Goal: Task Accomplishment & Management: Use online tool/utility

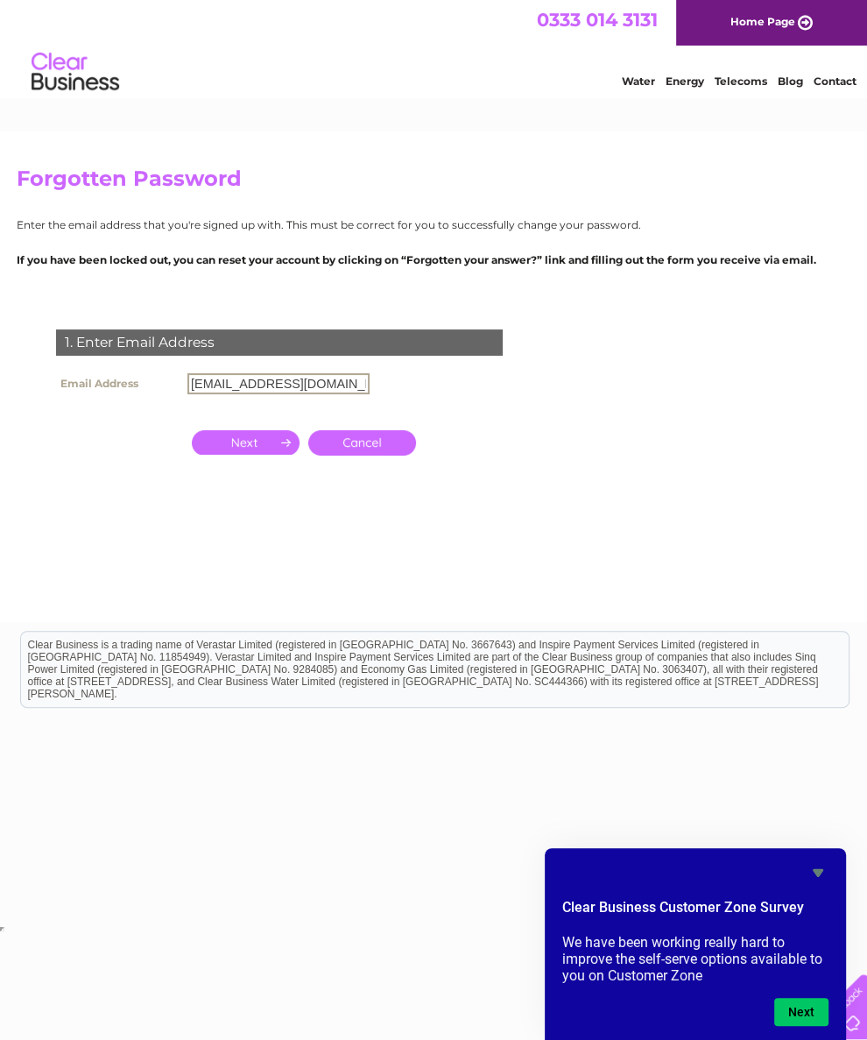
type input "[EMAIL_ADDRESS][DOMAIN_NAME]"
click at [245, 450] on input "button" at bounding box center [246, 442] width 108 height 25
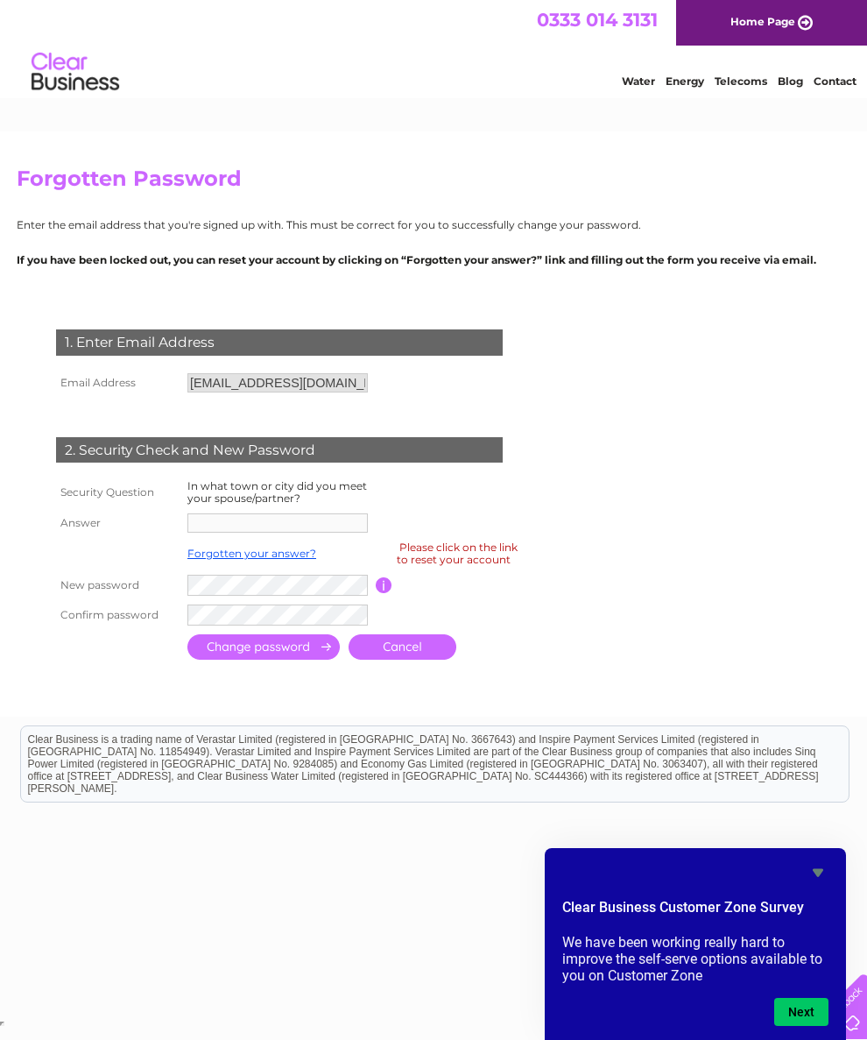
click at [210, 533] on input "text" at bounding box center [277, 522] width 180 height 19
click at [207, 537] on td at bounding box center [279, 523] width 193 height 28
click at [254, 533] on input "text" at bounding box center [277, 522] width 180 height 19
click at [230, 533] on input "text" at bounding box center [277, 522] width 180 height 19
click at [273, 533] on input "text" at bounding box center [277, 522] width 180 height 19
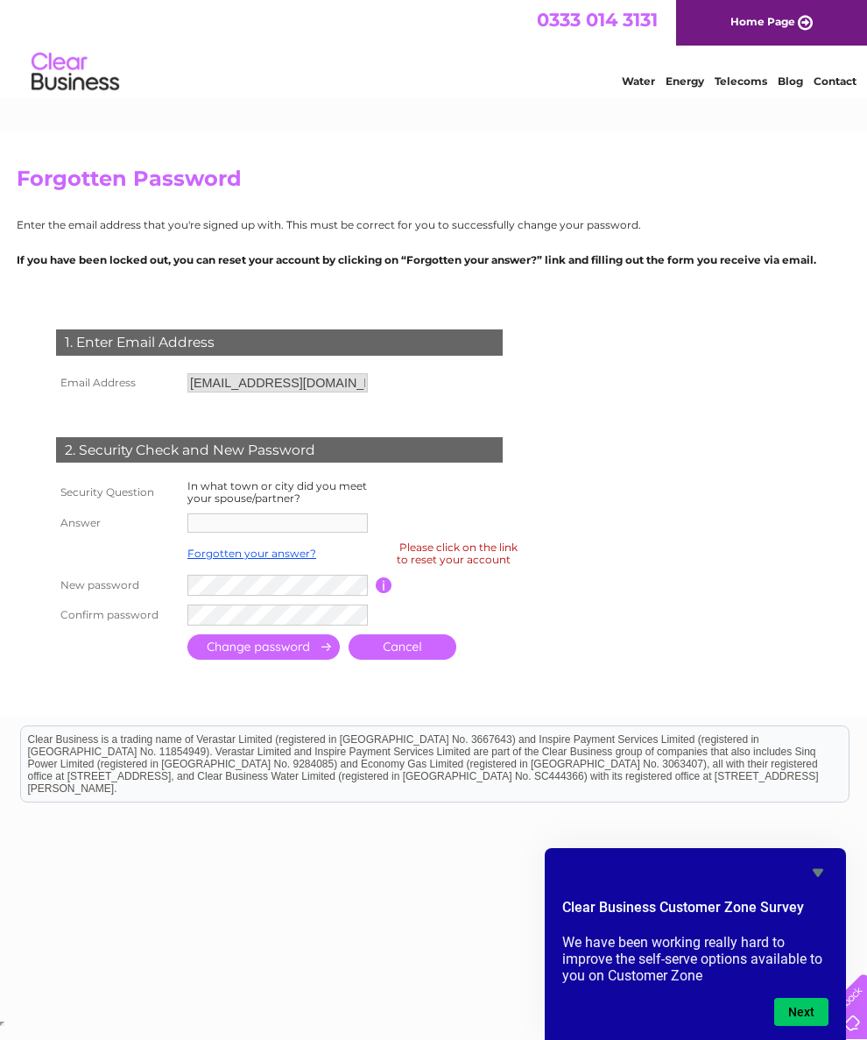
scroll to position [7, 0]
click at [261, 533] on input "text" at bounding box center [277, 522] width 180 height 19
click at [258, 560] on link "Forgotten your answer?" at bounding box center [251, 553] width 129 height 13
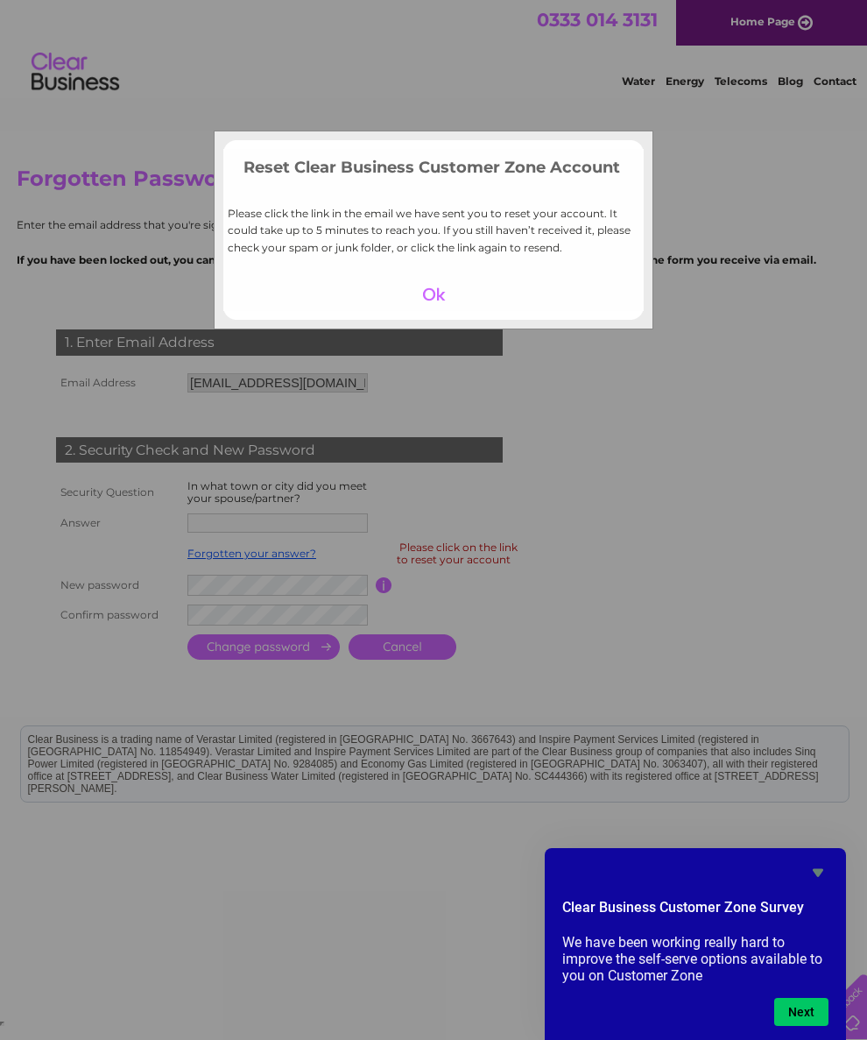
click at [441, 300] on div at bounding box center [434, 294] width 108 height 25
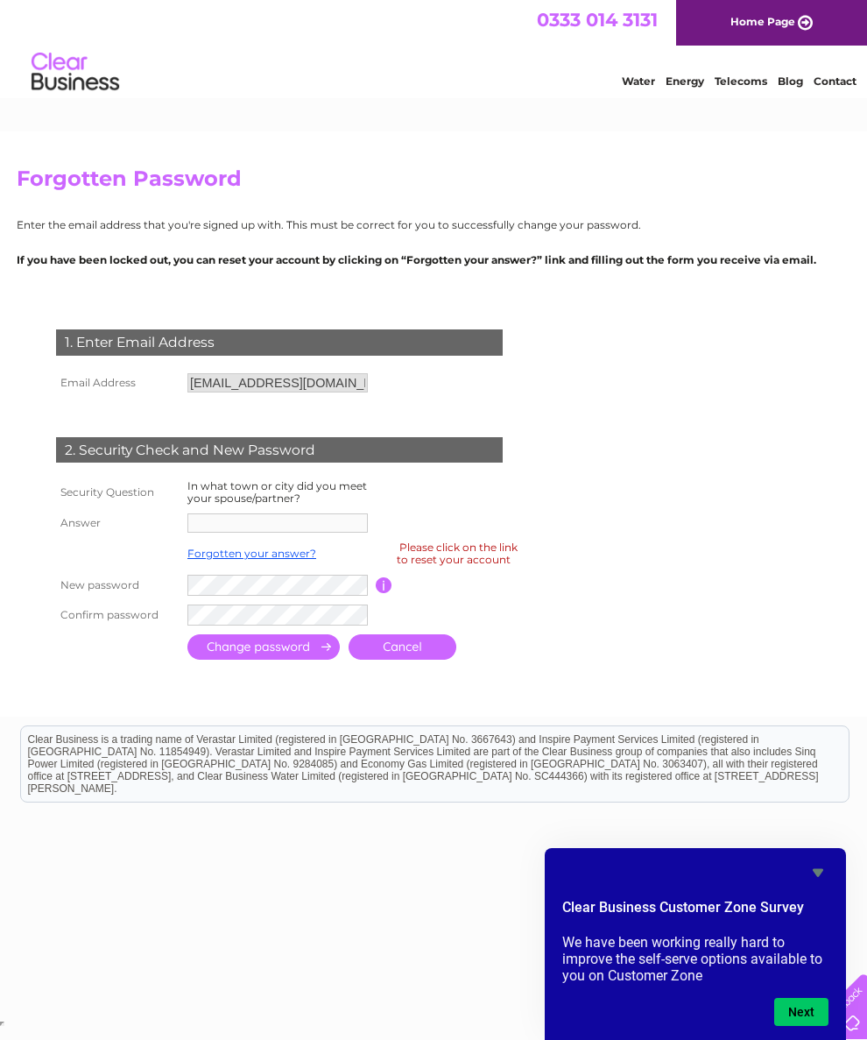
click at [267, 530] on input "text" at bounding box center [277, 522] width 180 height 19
click at [237, 505] on label "In what town or city did you meet your spouse/partner?" at bounding box center [277, 491] width 180 height 25
click at [81, 537] on th "Answer" at bounding box center [117, 523] width 131 height 28
click at [245, 537] on td at bounding box center [279, 523] width 193 height 28
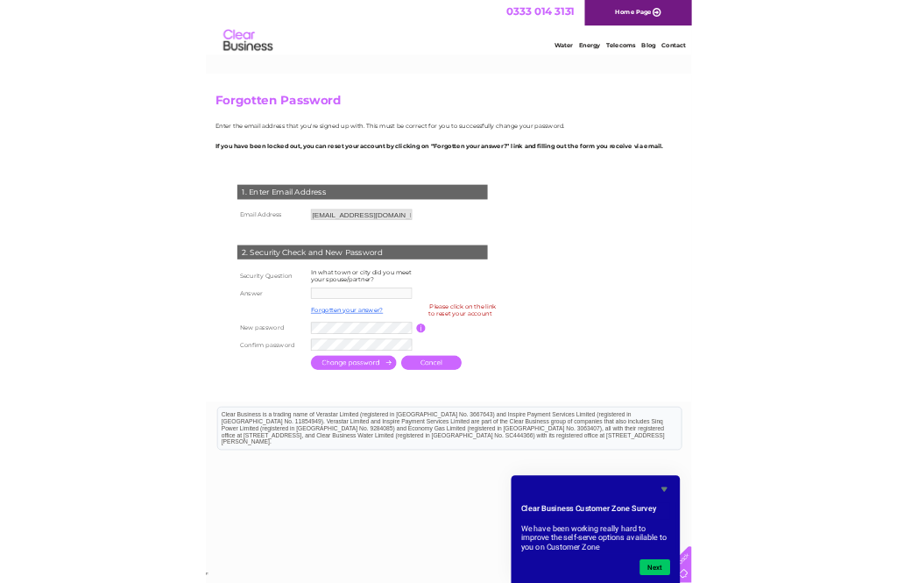
scroll to position [235, 0]
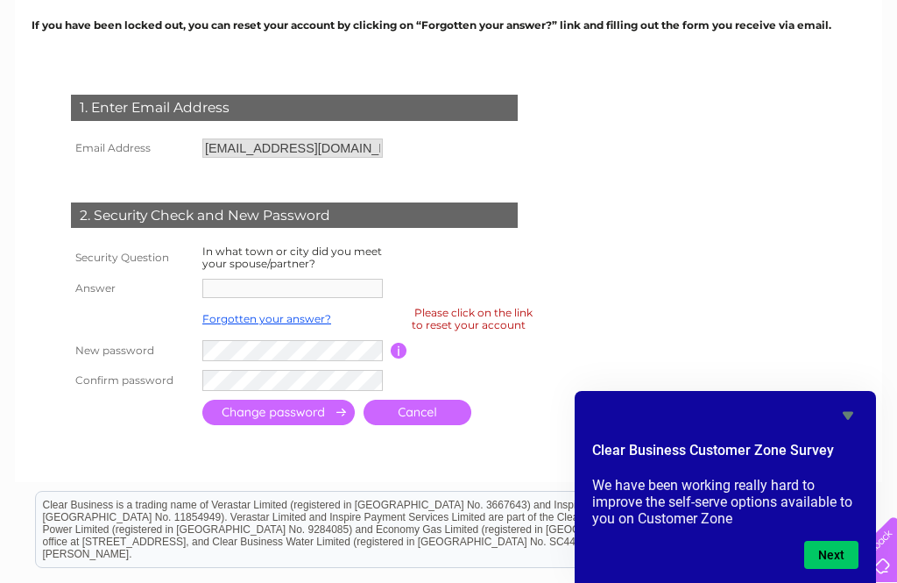
click at [244, 294] on input "text" at bounding box center [292, 288] width 180 height 19
click at [230, 282] on input "text" at bounding box center [292, 288] width 180 height 19
click at [240, 286] on input "text" at bounding box center [292, 288] width 180 height 19
click at [255, 324] on link "Forgotten your answer?" at bounding box center [266, 318] width 129 height 13
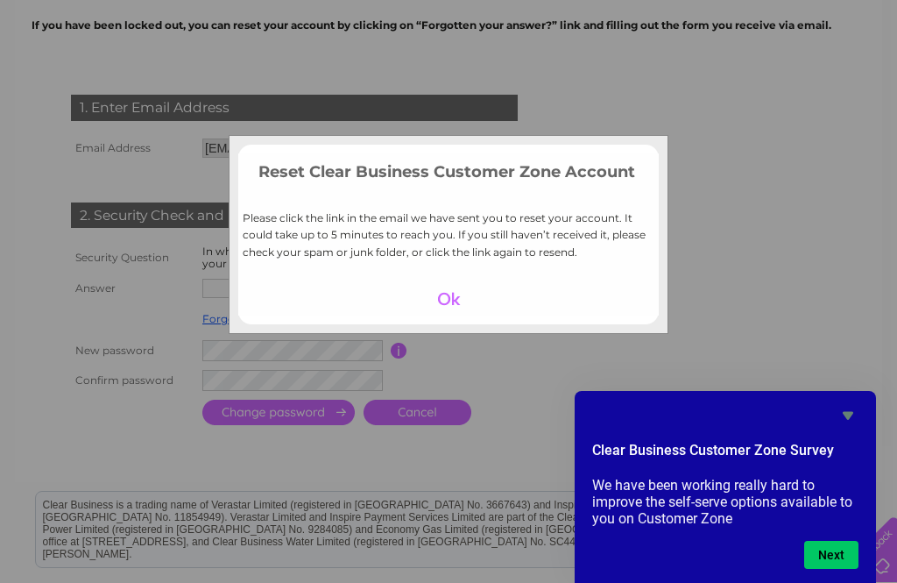
click at [770, 243] on div "Reset Clear Business Customer Zone Account Please click the link in the email w…" at bounding box center [448, 291] width 897 height 583
click at [445, 307] on div at bounding box center [449, 298] width 108 height 25
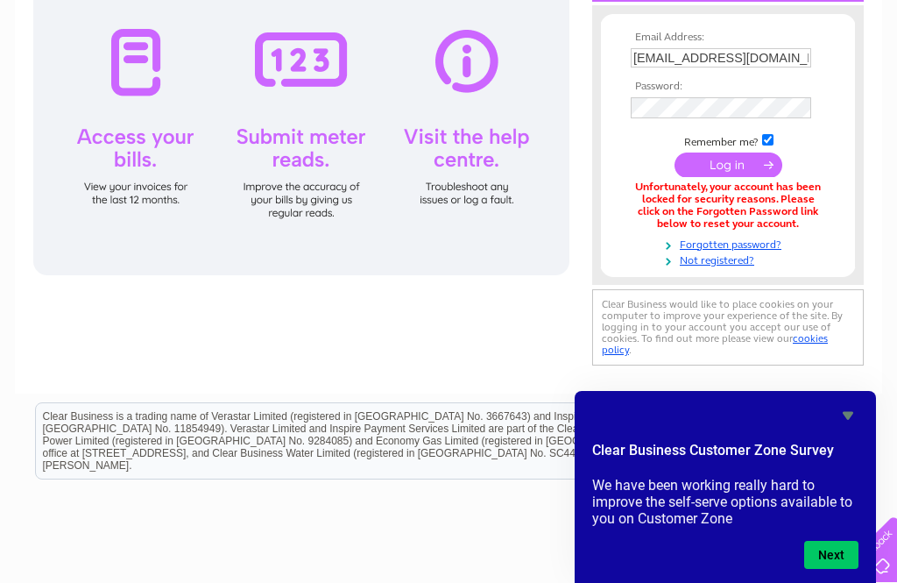
click at [748, 173] on input "submit" at bounding box center [729, 164] width 108 height 25
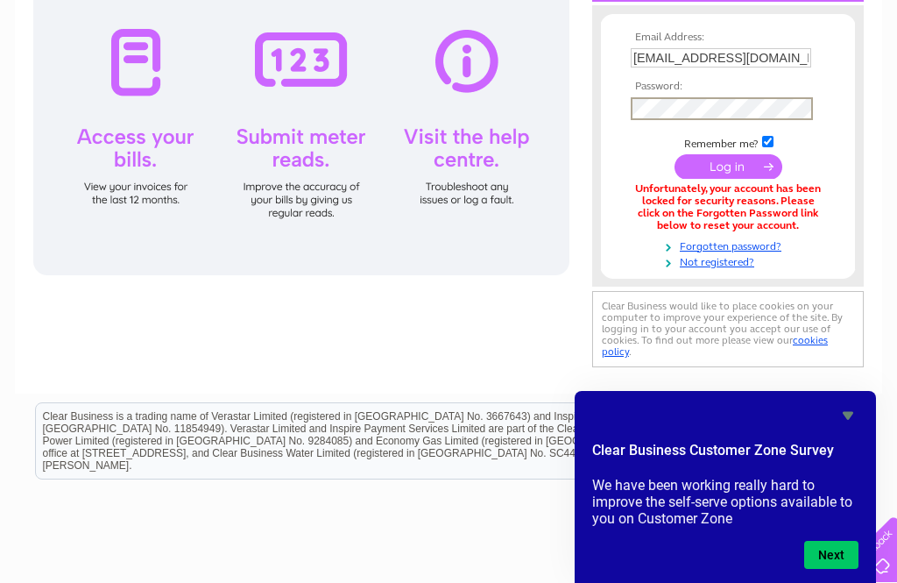
click at [735, 169] on input "submit" at bounding box center [729, 166] width 108 height 25
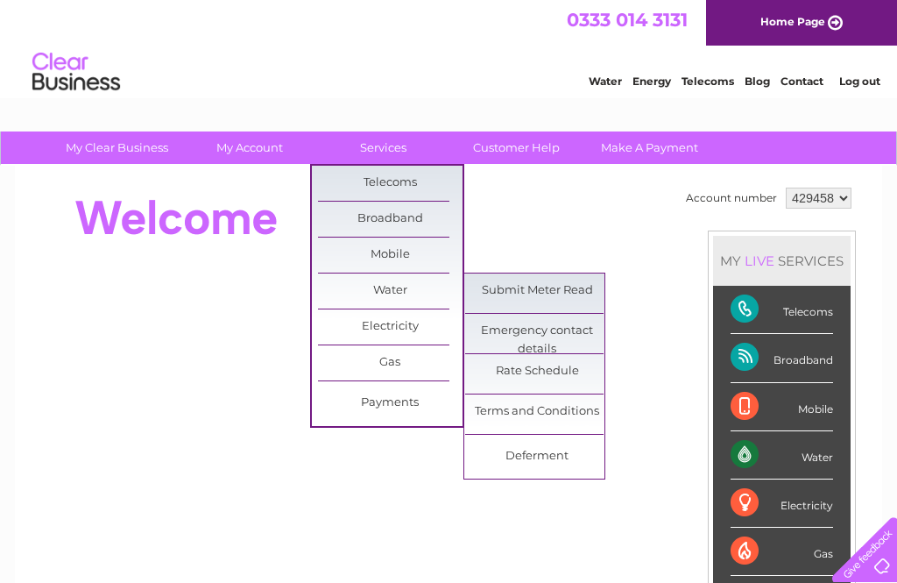
click at [543, 299] on link "Submit Meter Read" at bounding box center [537, 290] width 145 height 35
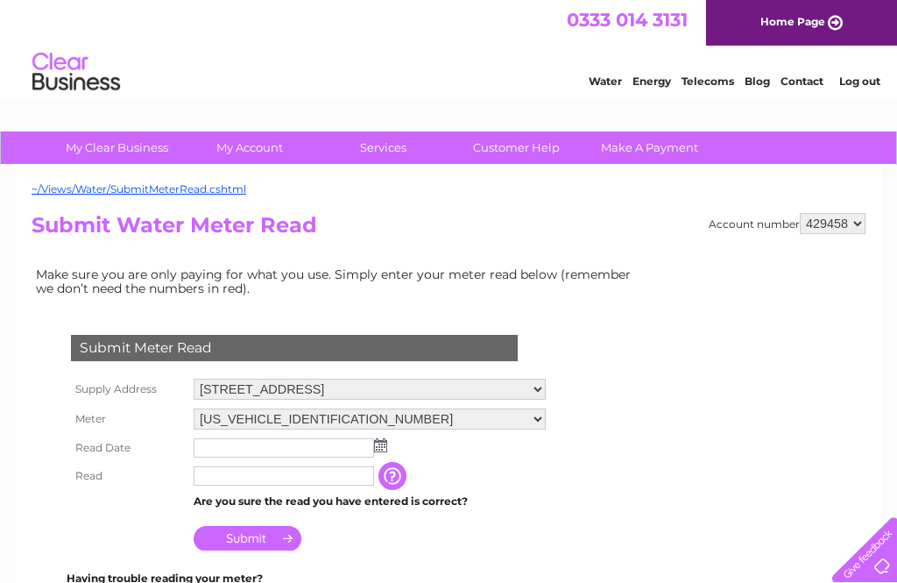
click at [390, 445] on td at bounding box center [369, 448] width 361 height 28
click at [223, 446] on input "text" at bounding box center [284, 447] width 180 height 19
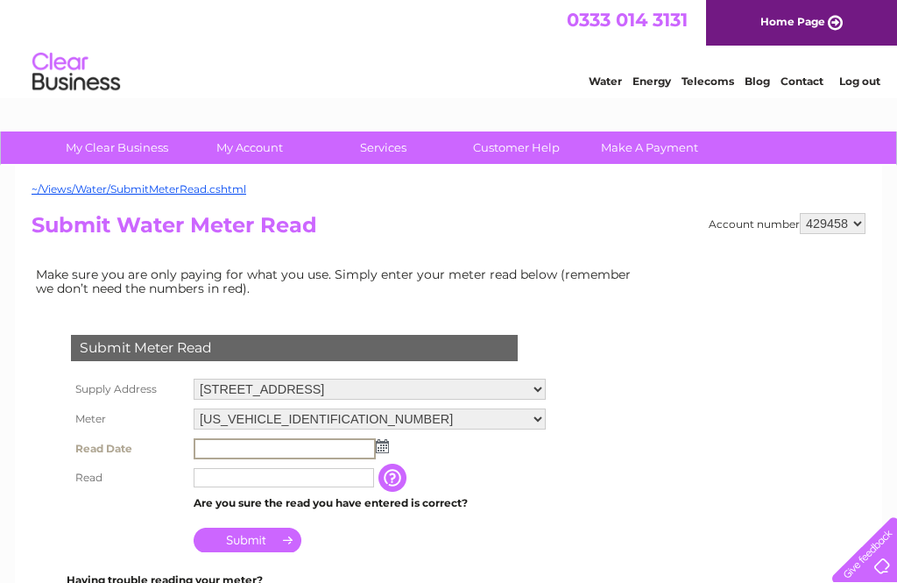
click at [388, 451] on td at bounding box center [369, 449] width 361 height 30
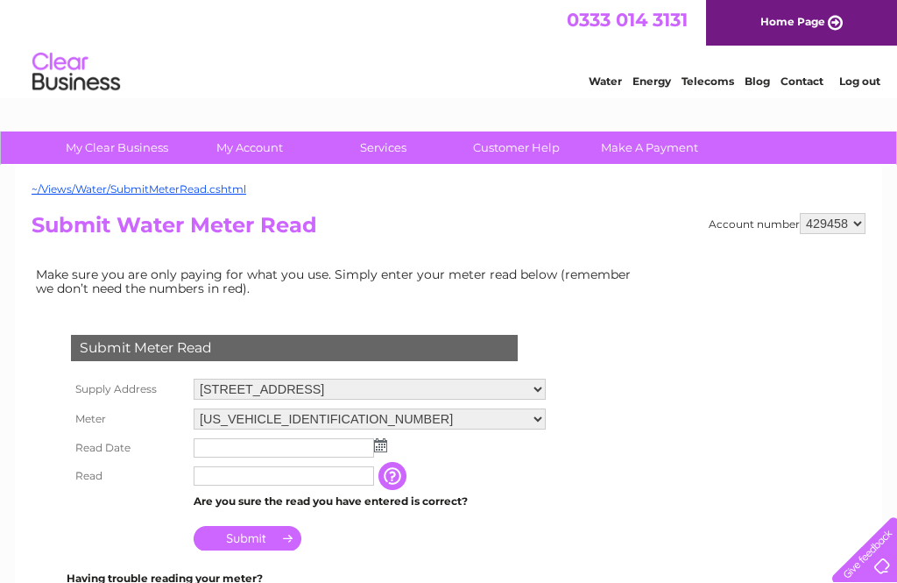
click at [394, 447] on td at bounding box center [369, 448] width 361 height 28
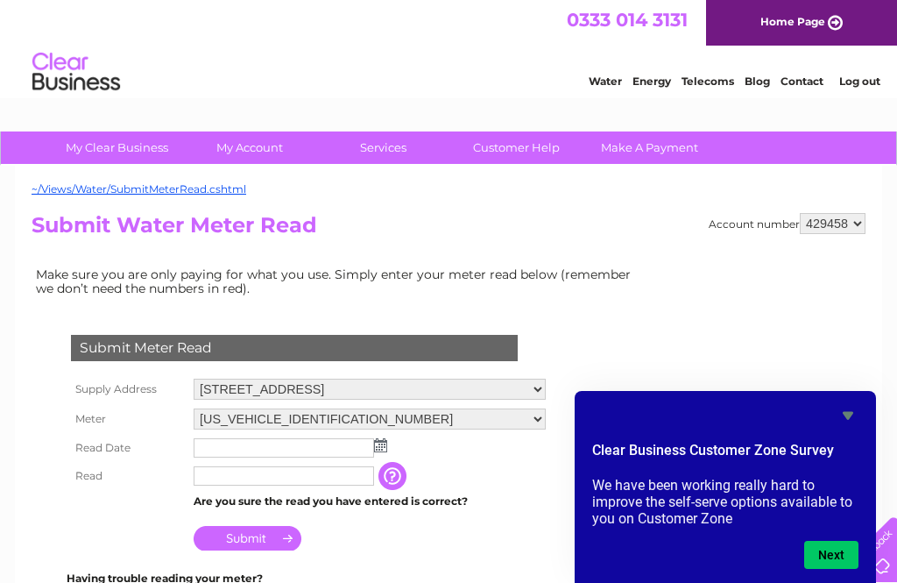
click at [385, 449] on img at bounding box center [380, 445] width 13 height 14
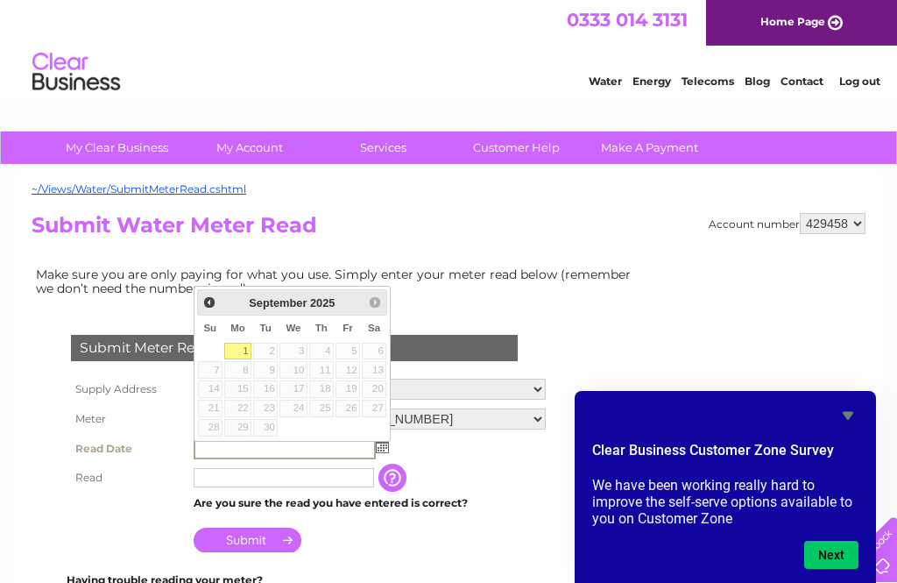
click at [243, 350] on link "1" at bounding box center [237, 352] width 27 height 18
type input "2025/09/01"
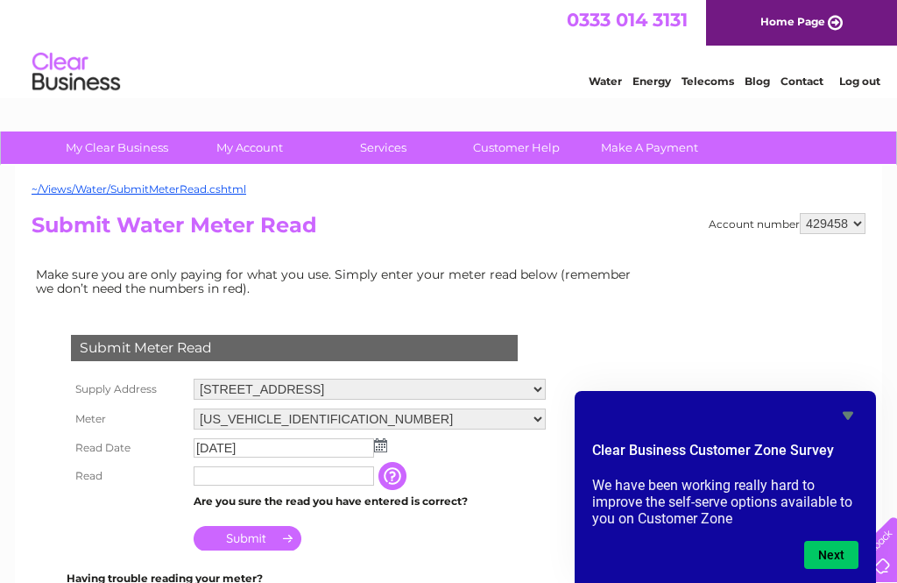
click at [212, 485] on input "text" at bounding box center [284, 475] width 180 height 19
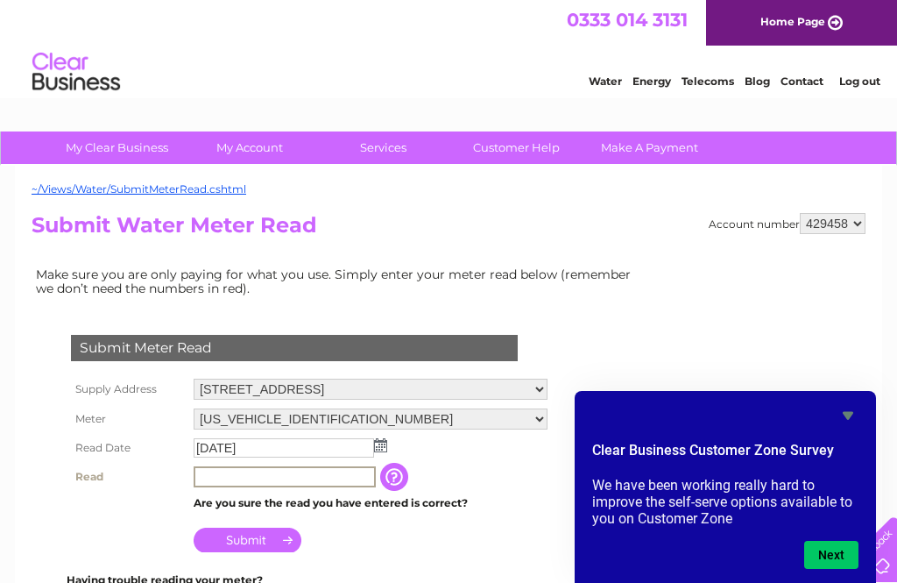
scroll to position [11, 0]
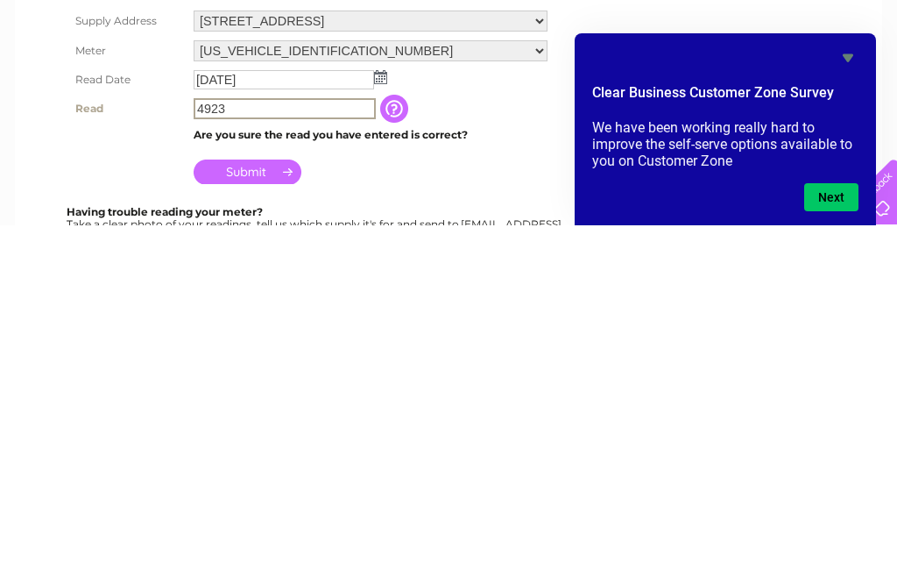
type input "4923"
click at [253, 517] on input "Submit" at bounding box center [248, 529] width 108 height 25
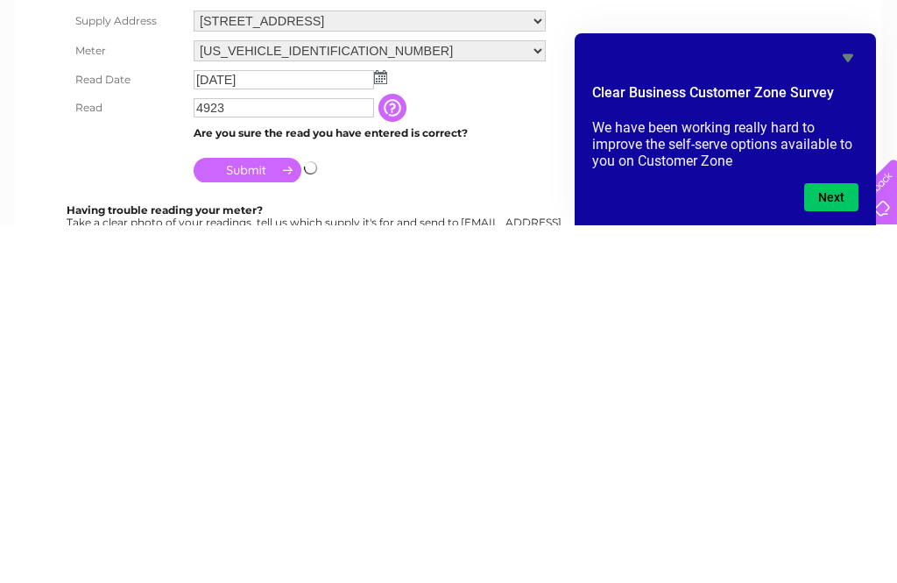
scroll to position [368, 0]
